Goal: Task Accomplishment & Management: Manage account settings

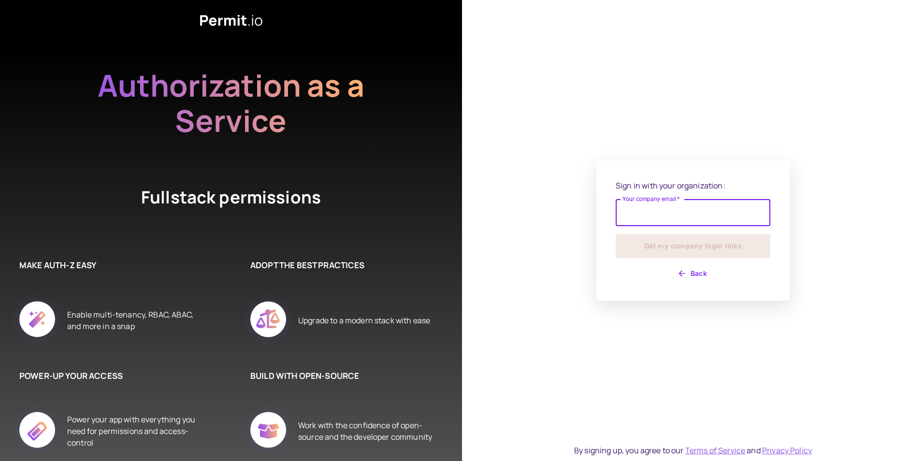
click at [646, 209] on input "Your company email   *" at bounding box center [693, 212] width 155 height 27
type input "**********"
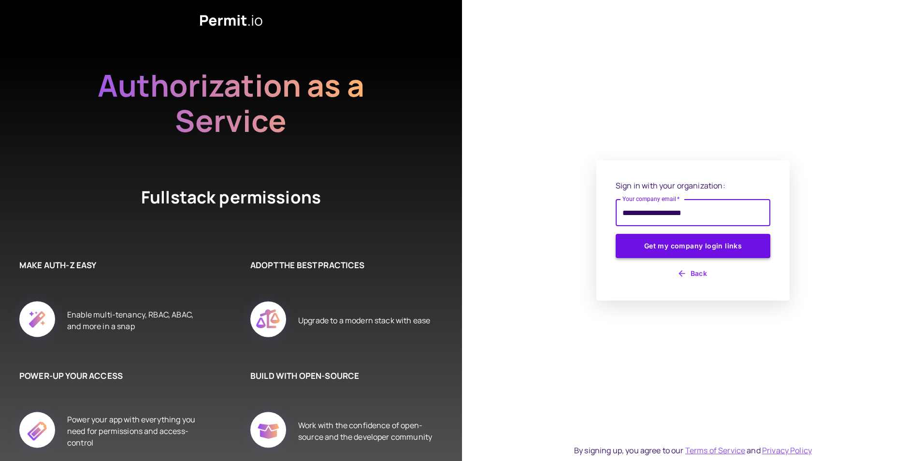
click at [652, 248] on button "Get my company login links" at bounding box center [693, 246] width 155 height 24
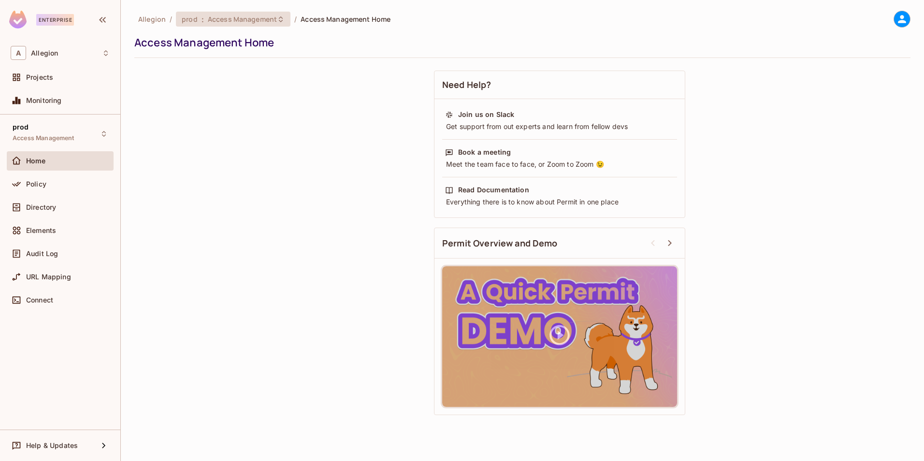
click at [224, 24] on div "prod : Access Management" at bounding box center [233, 19] width 115 height 15
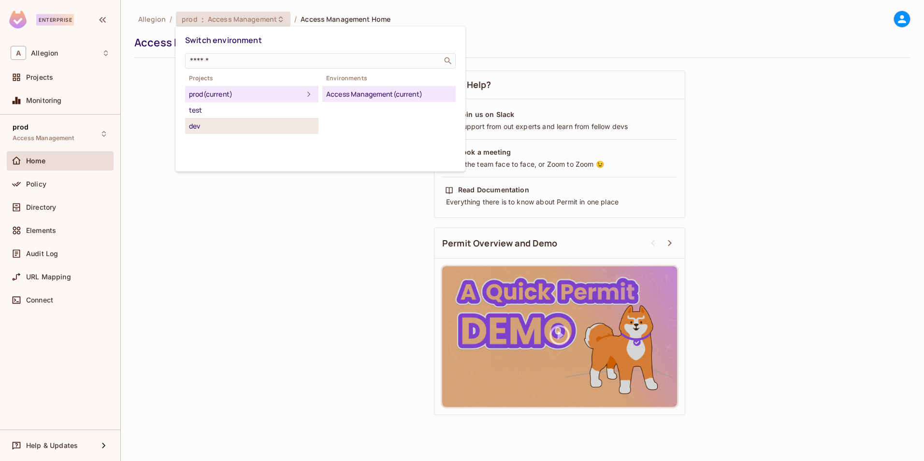
click at [239, 128] on div "dev" at bounding box center [252, 126] width 126 height 12
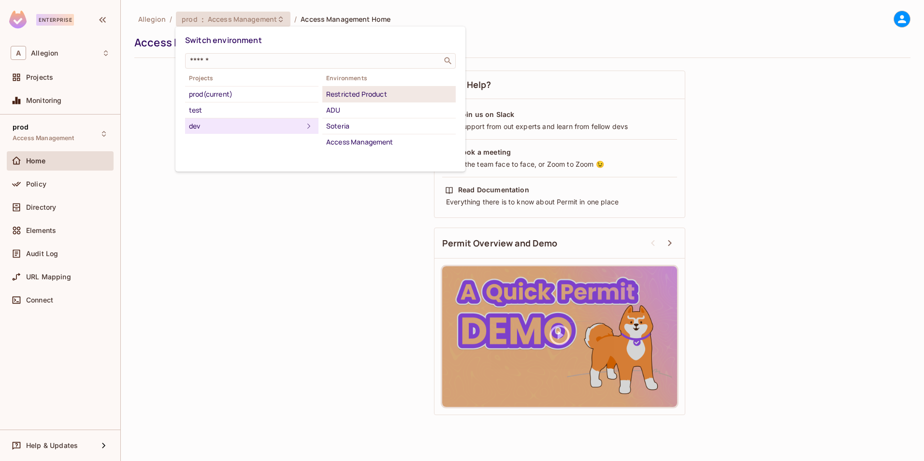
click at [368, 99] on div "Restricted Product" at bounding box center [389, 94] width 126 height 12
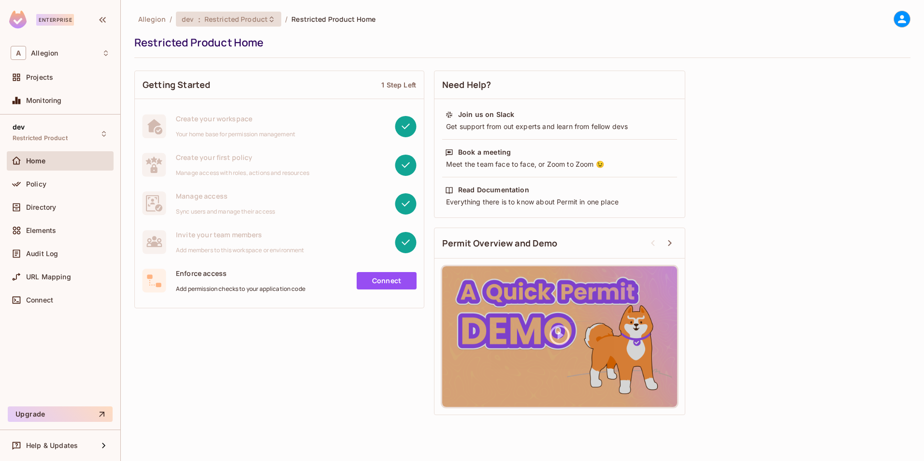
click at [249, 26] on div "dev : Restricted Product" at bounding box center [228, 19] width 105 height 15
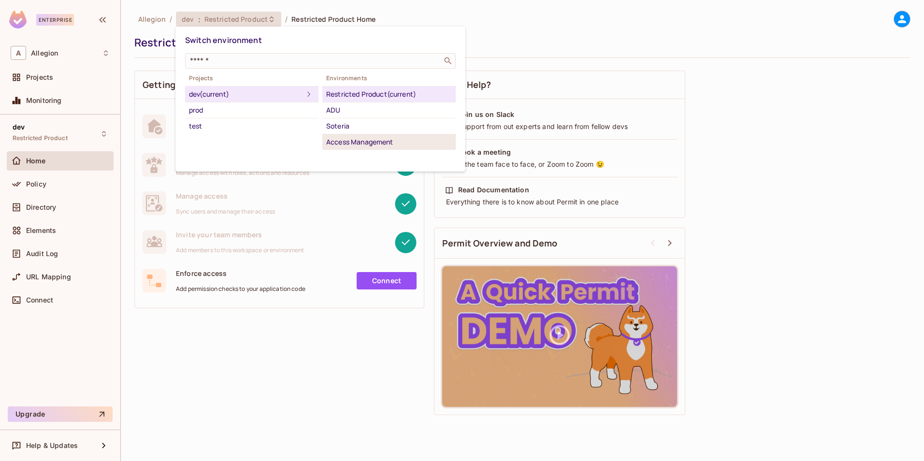
click at [414, 142] on div "Access Management" at bounding box center [389, 142] width 126 height 12
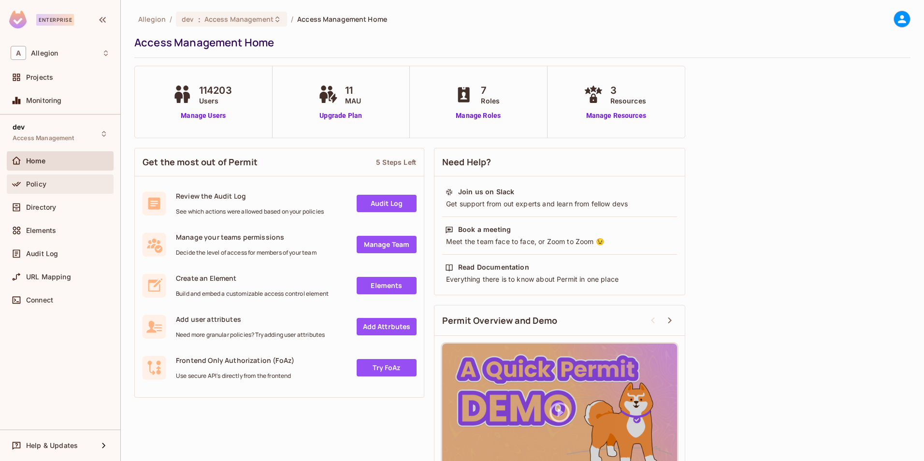
click at [33, 184] on span "Policy" at bounding box center [36, 184] width 20 height 8
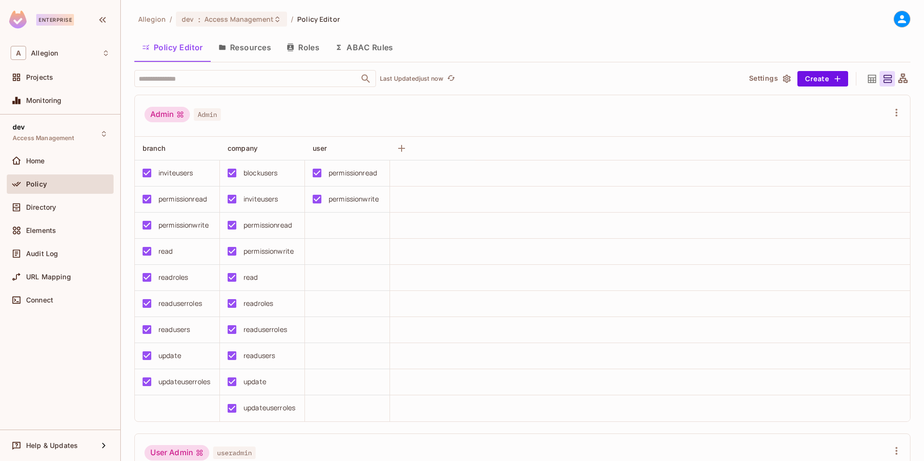
click at [251, 50] on button "Resources" at bounding box center [245, 47] width 68 height 24
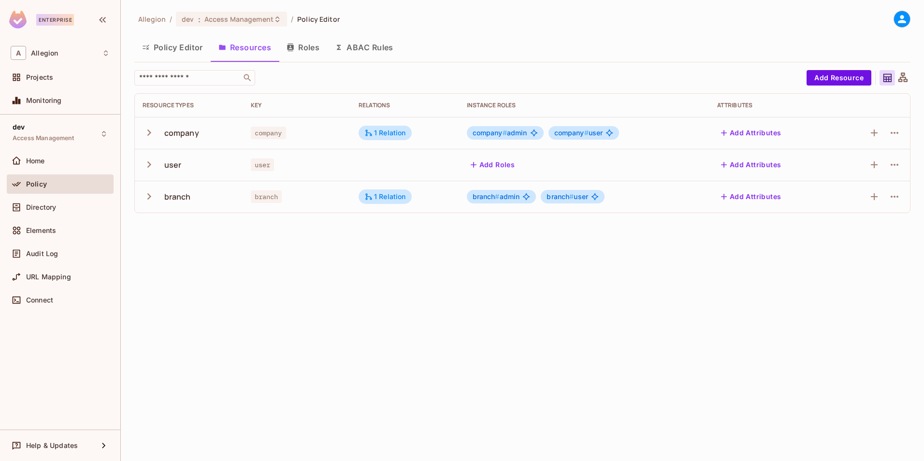
click at [146, 199] on icon "button" at bounding box center [149, 196] width 13 height 13
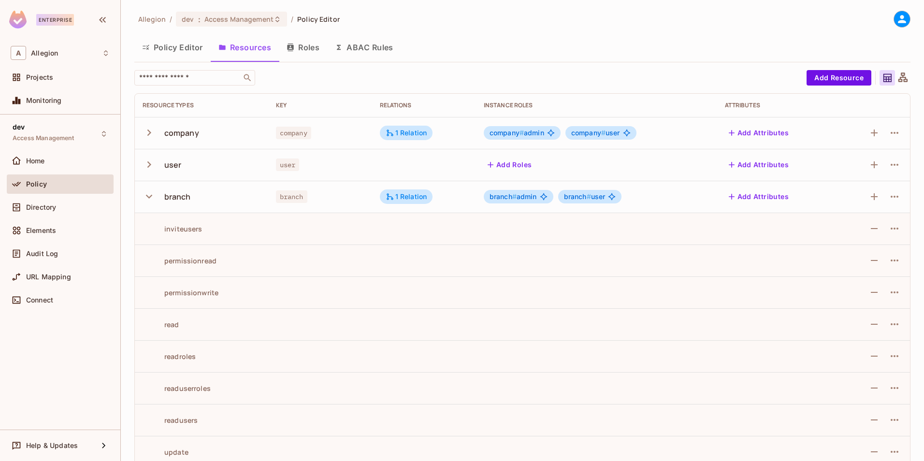
click at [150, 166] on icon "button" at bounding box center [149, 164] width 13 height 13
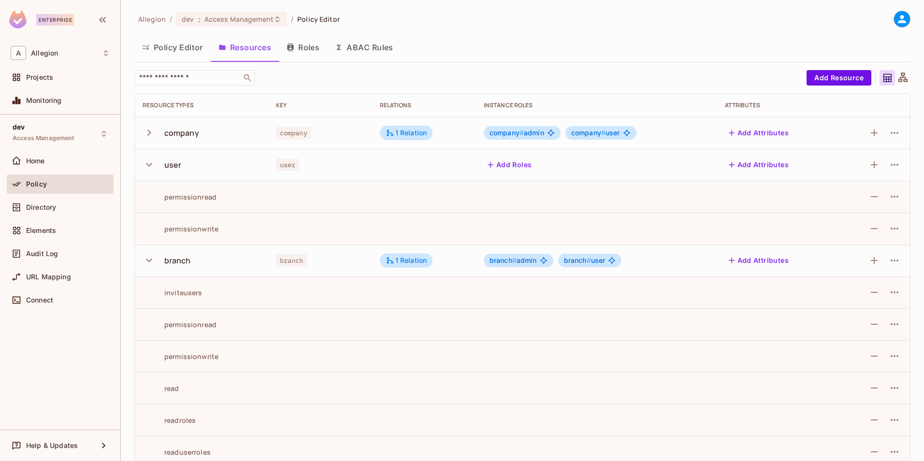
click at [152, 129] on icon "button" at bounding box center [149, 132] width 13 height 13
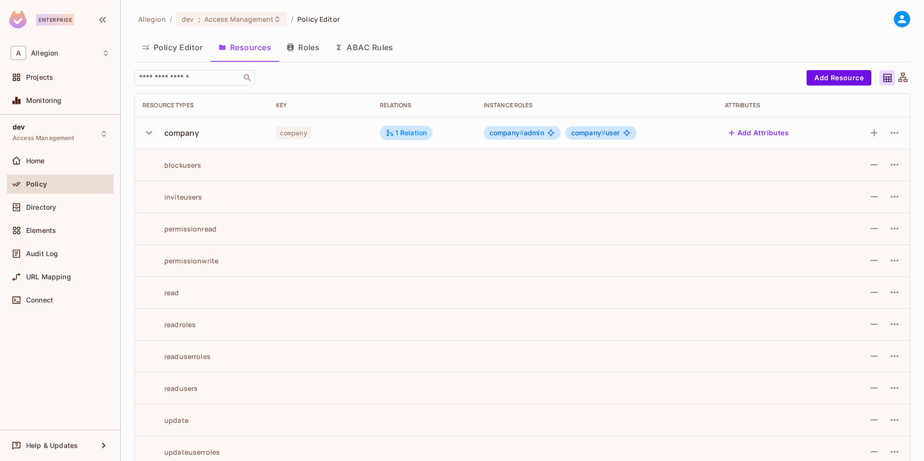
click at [151, 129] on icon "button" at bounding box center [149, 132] width 13 height 13
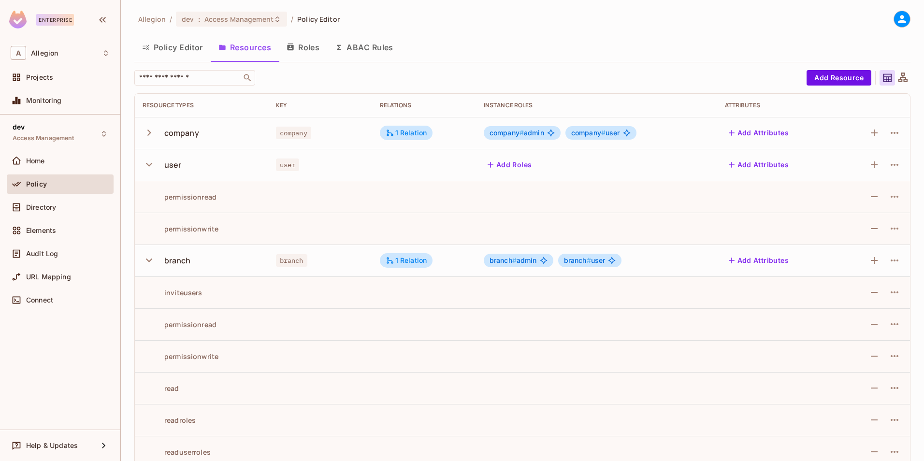
click at [150, 165] on icon "button" at bounding box center [149, 165] width 6 height 4
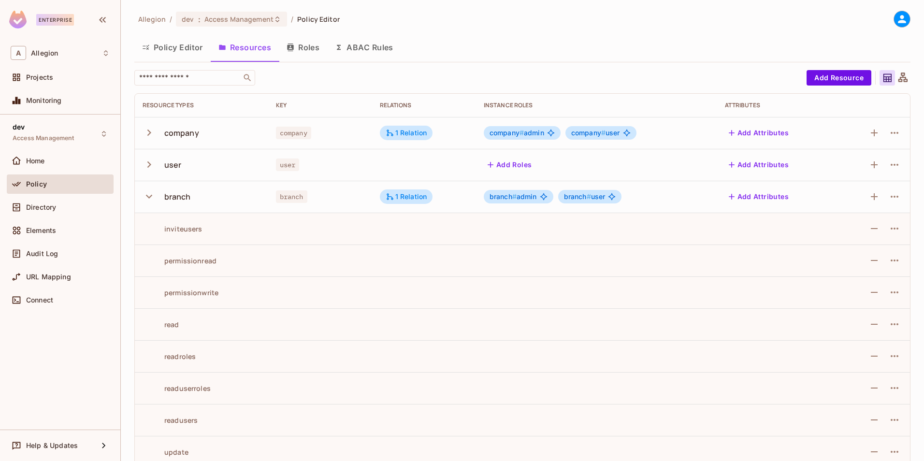
click at [147, 200] on icon "button" at bounding box center [149, 196] width 13 height 13
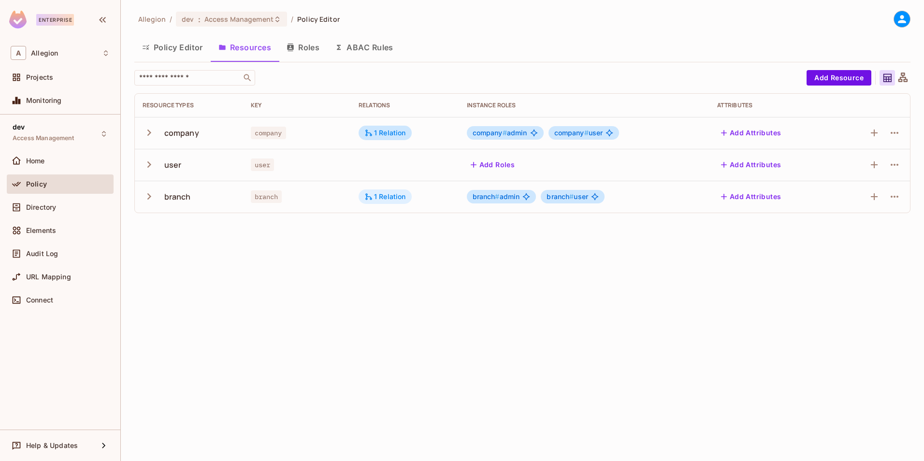
click at [377, 199] on div "1 Relation" at bounding box center [385, 196] width 42 height 9
click at [270, 278] on div at bounding box center [462, 230] width 924 height 461
click at [153, 194] on icon "button" at bounding box center [149, 196] width 13 height 13
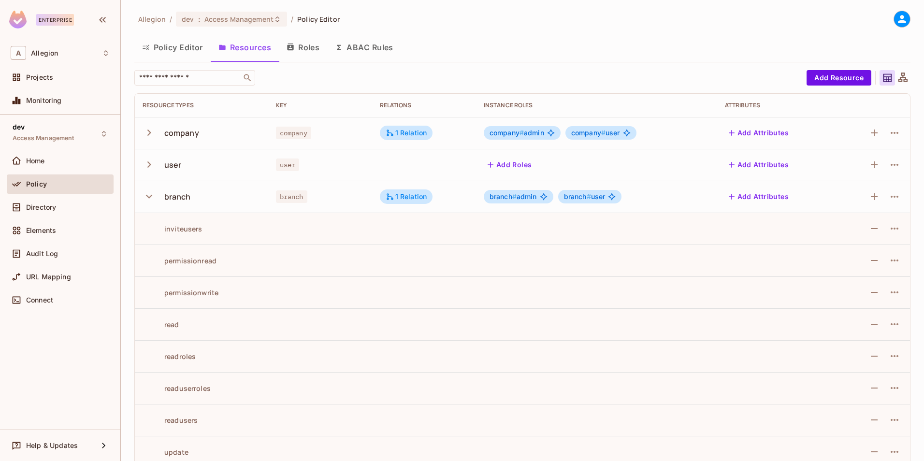
click at [150, 163] on icon "button" at bounding box center [149, 164] width 4 height 6
